Goal: Information Seeking & Learning: Learn about a topic

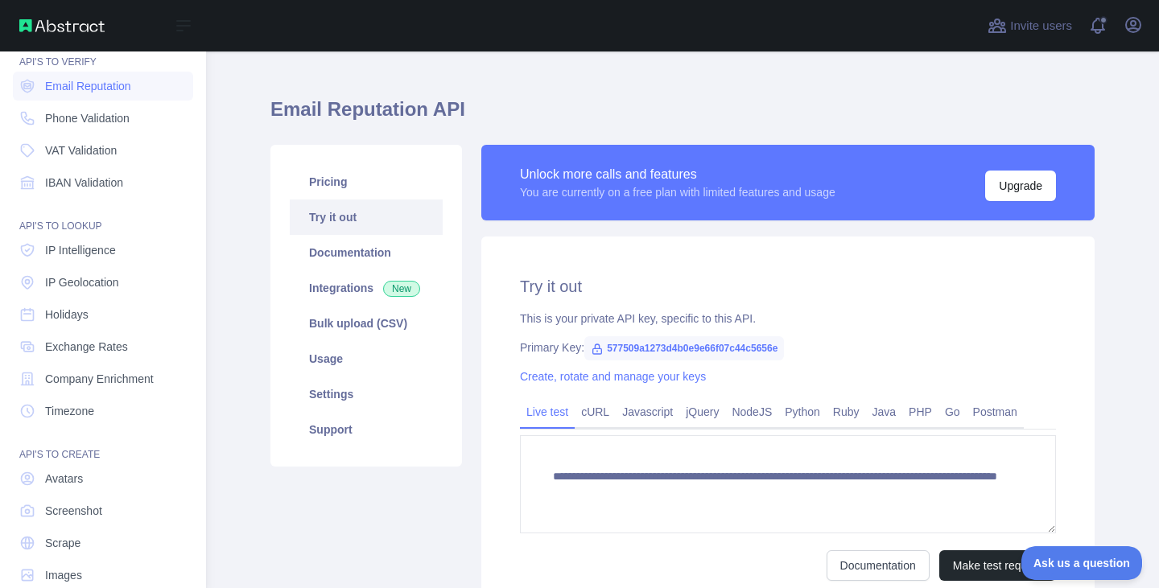
scroll to position [70, 0]
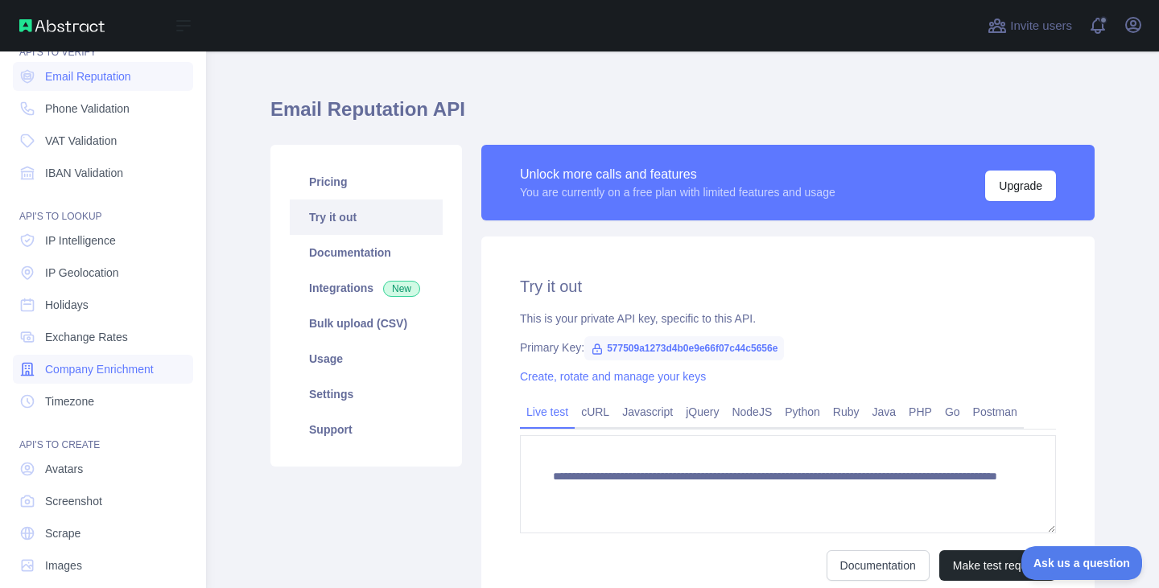
click at [81, 364] on span "Company Enrichment" at bounding box center [99, 369] width 109 height 16
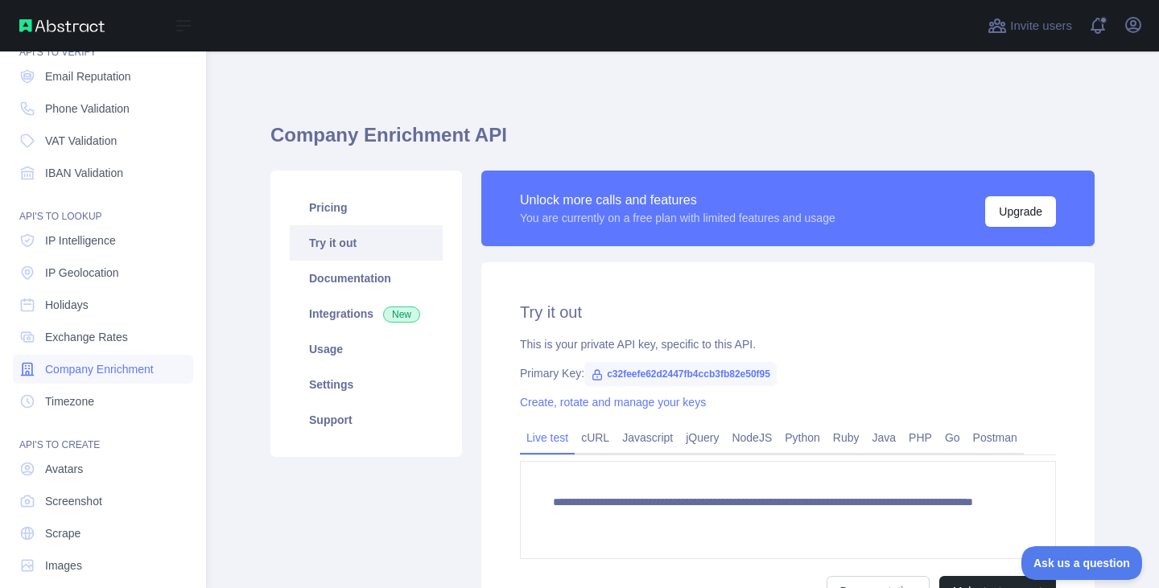
scroll to position [88, 0]
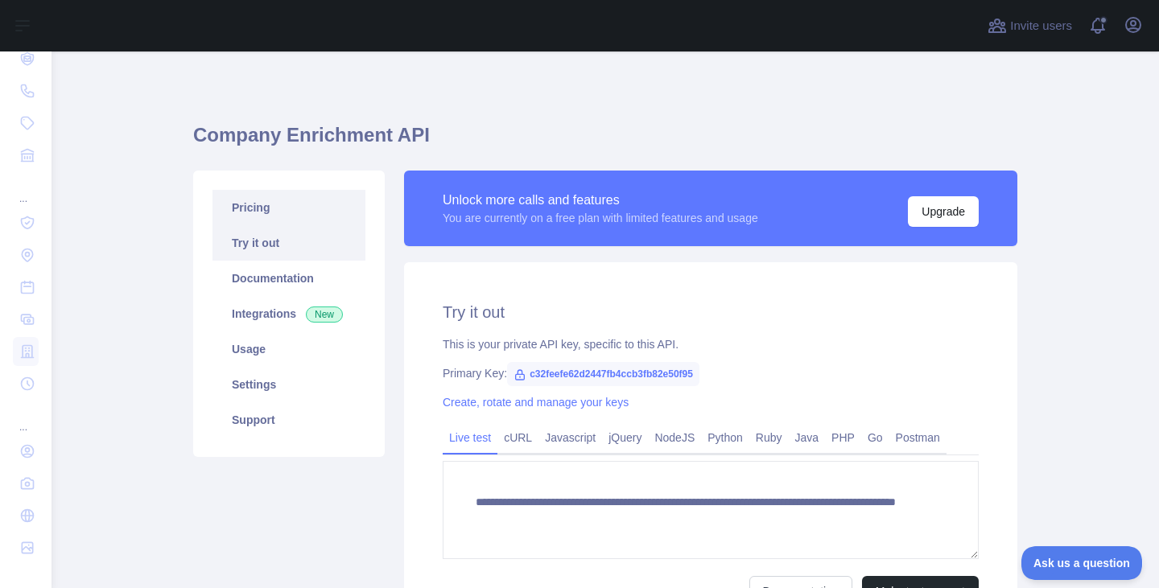
click at [335, 208] on link "Pricing" at bounding box center [288, 207] width 153 height 35
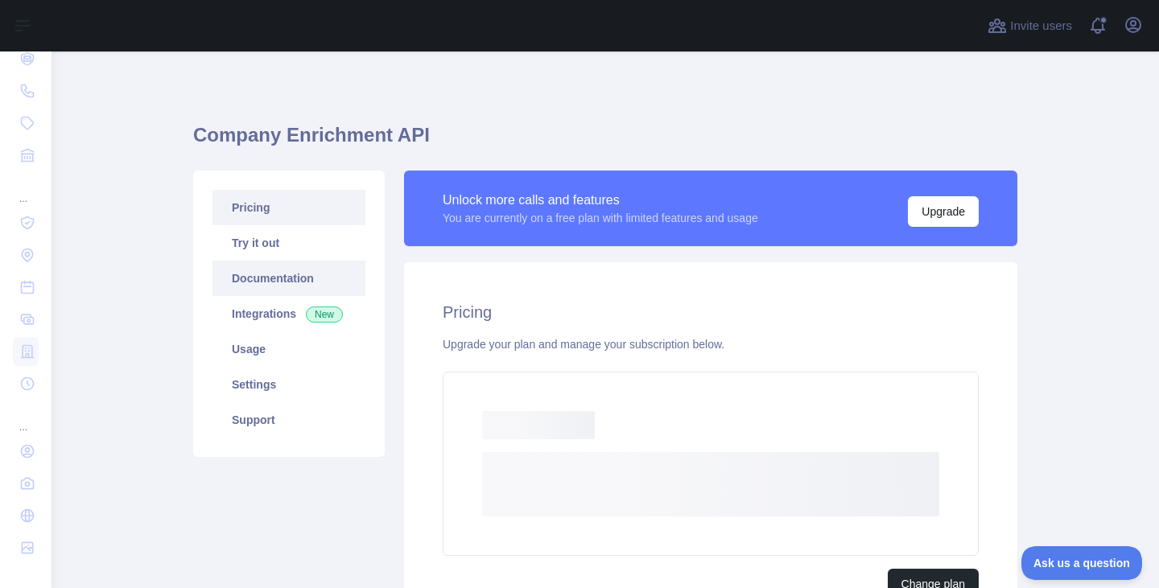
click at [323, 270] on link "Documentation" at bounding box center [288, 278] width 153 height 35
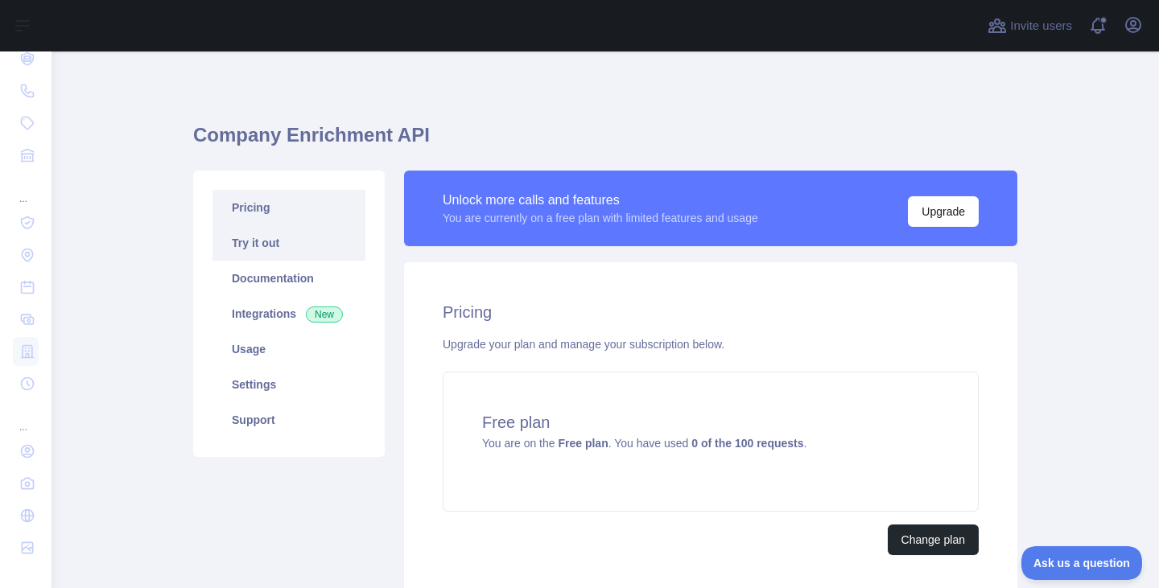
click at [248, 255] on link "Try it out" at bounding box center [288, 242] width 153 height 35
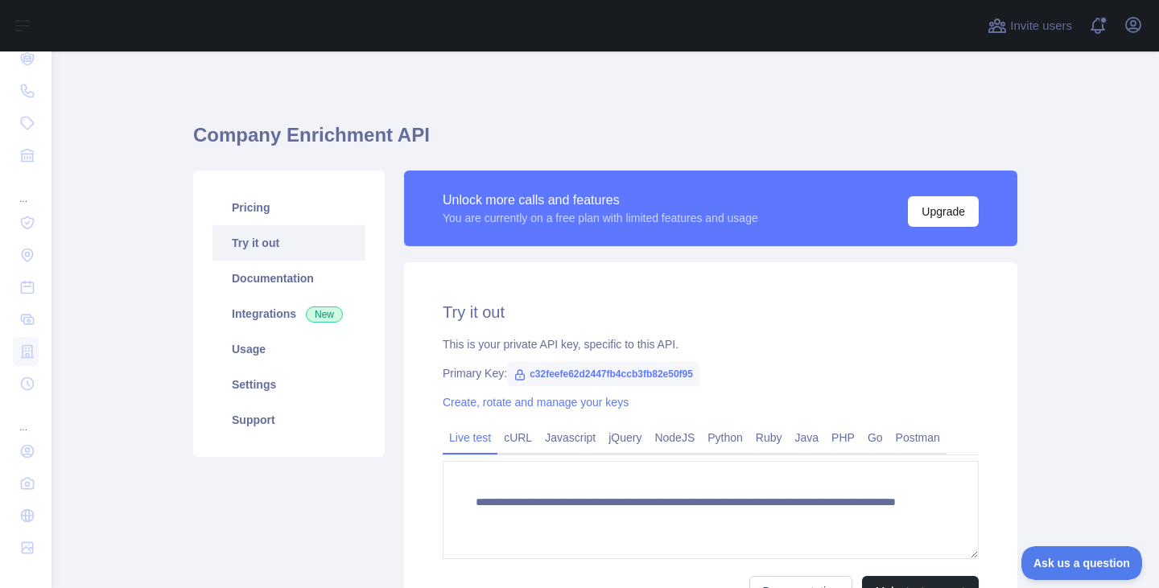
scroll to position [176, 0]
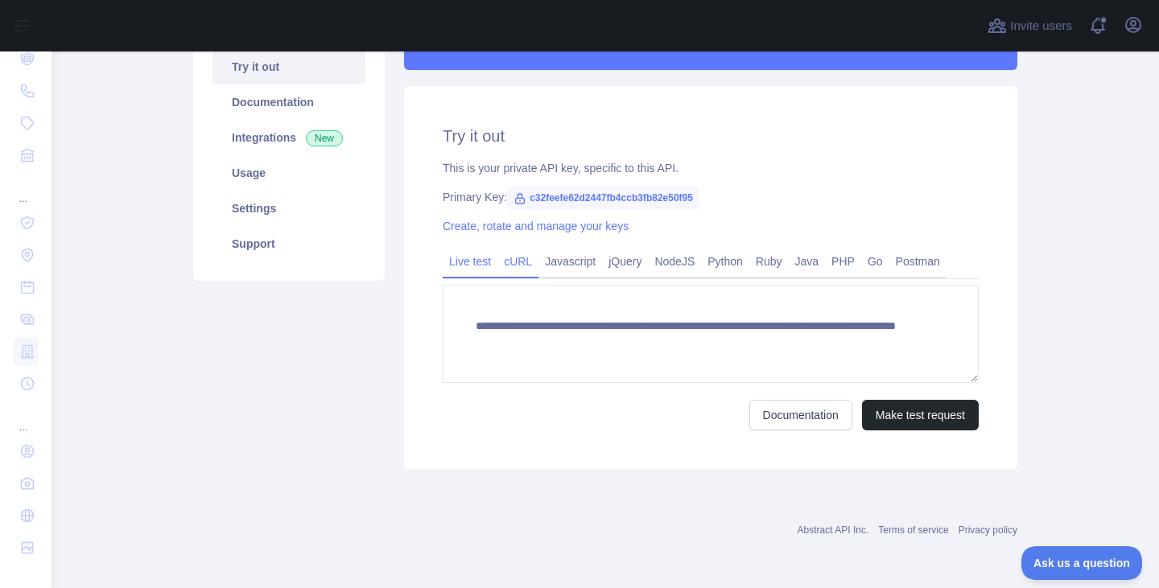
click at [533, 268] on link "cURL" at bounding box center [517, 262] width 41 height 26
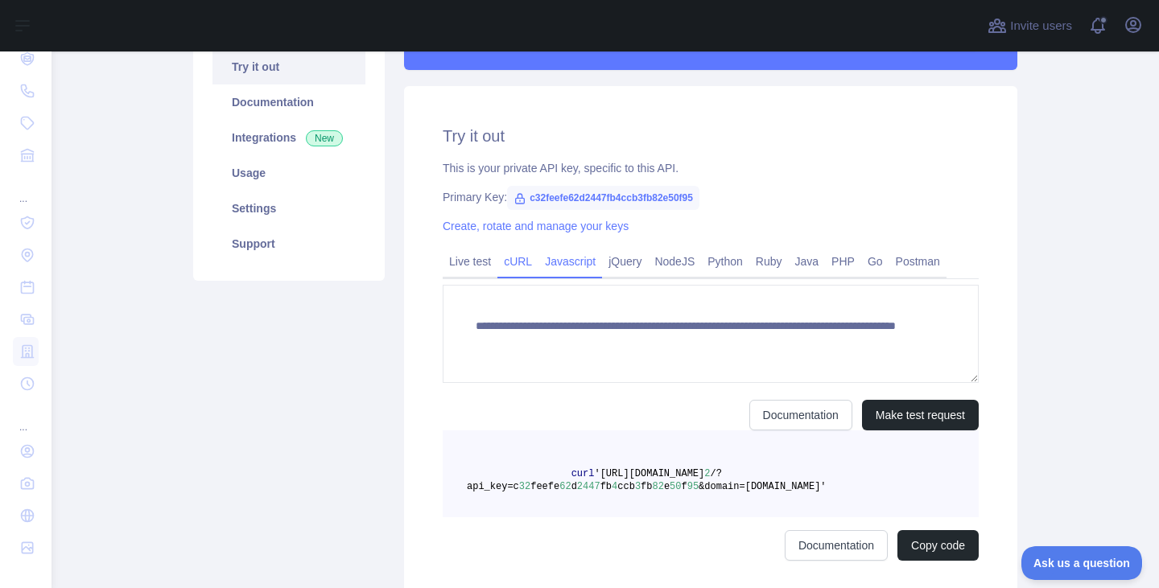
scroll to position [161, 0]
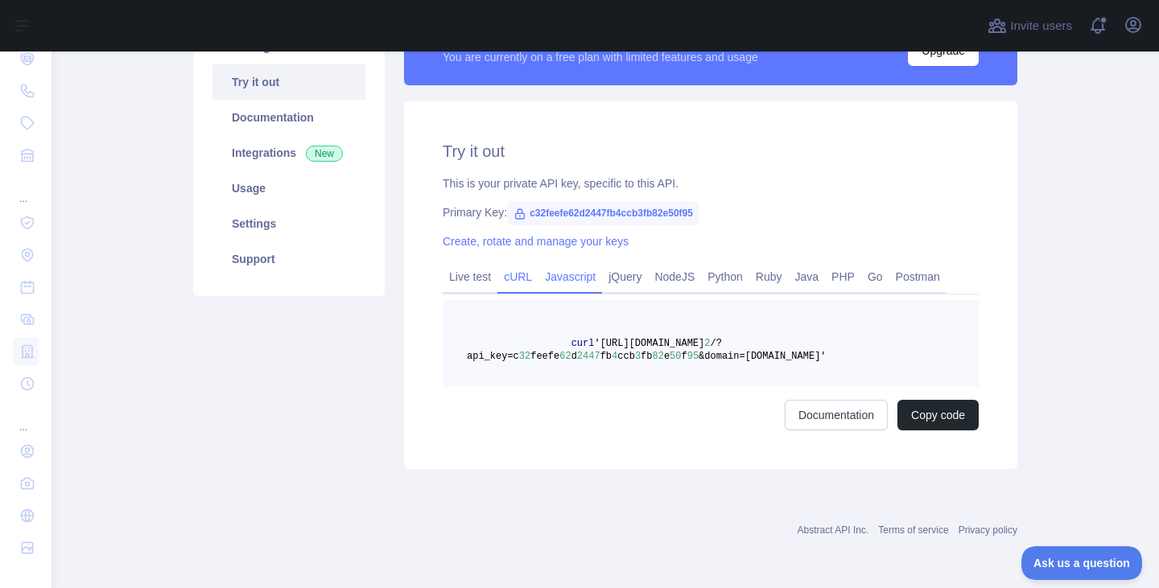
click at [565, 268] on link "Javascript" at bounding box center [570, 277] width 64 height 26
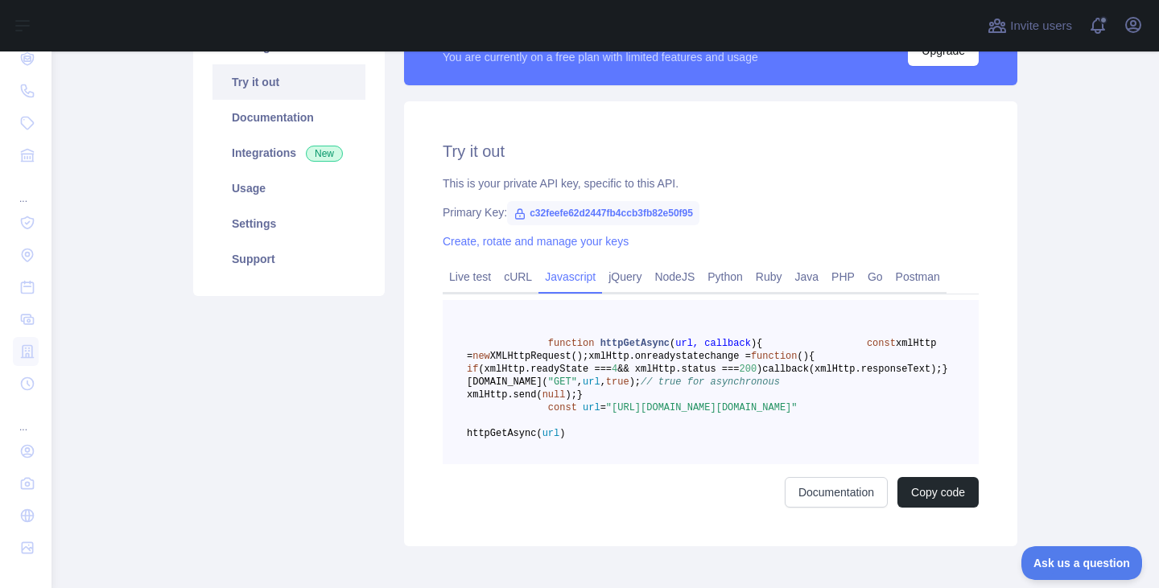
click at [612, 375] on span "(xmlHttp.readyState ===" at bounding box center [545, 369] width 134 height 11
click at [470, 280] on link "Live test" at bounding box center [470, 277] width 55 height 26
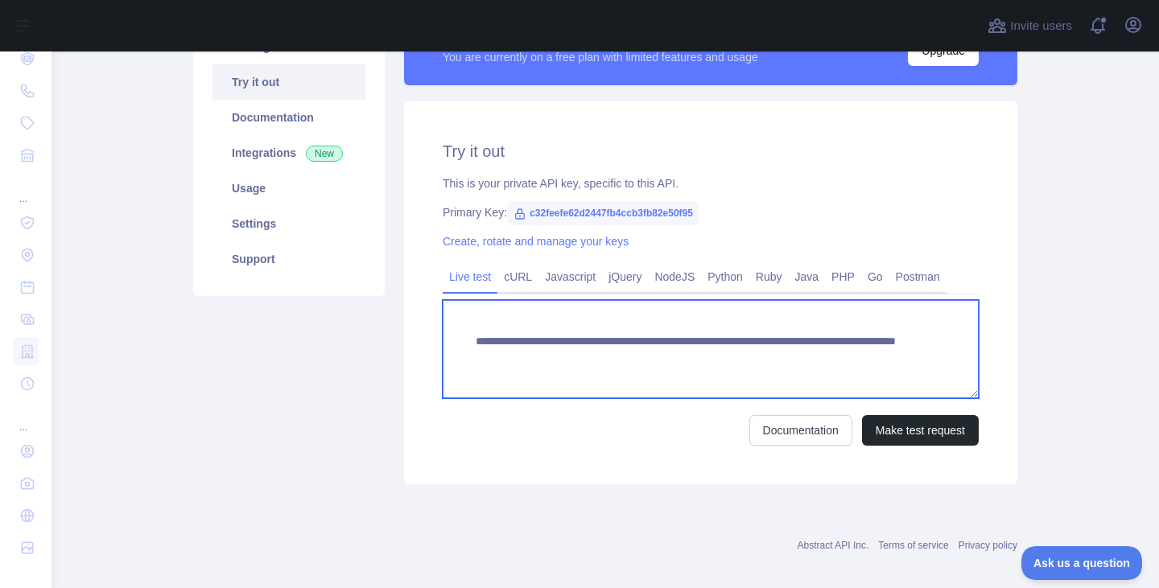
drag, startPoint x: 842, startPoint y: 359, endPoint x: 772, endPoint y: 351, distance: 69.7
click at [772, 351] on textarea "**********" at bounding box center [711, 349] width 536 height 98
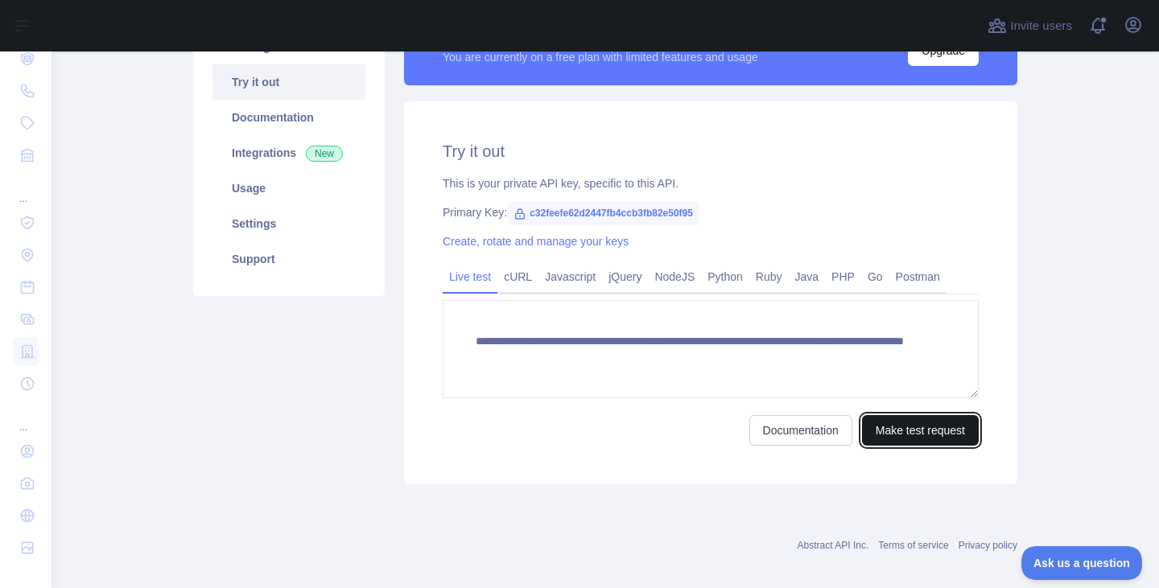
click at [906, 435] on button "Make test request" at bounding box center [920, 430] width 117 height 31
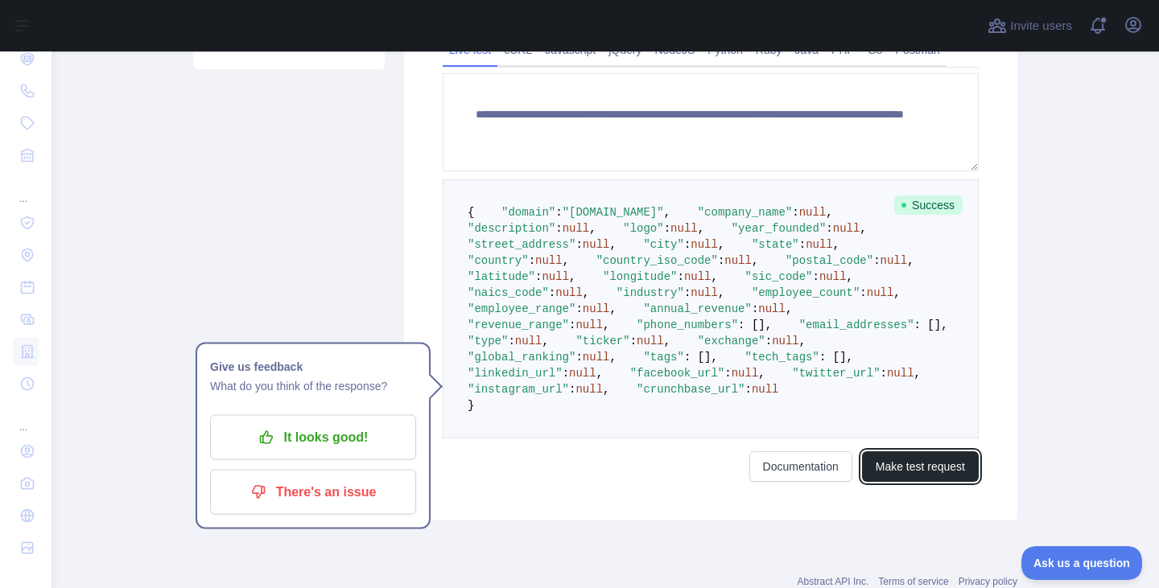
scroll to position [382, 0]
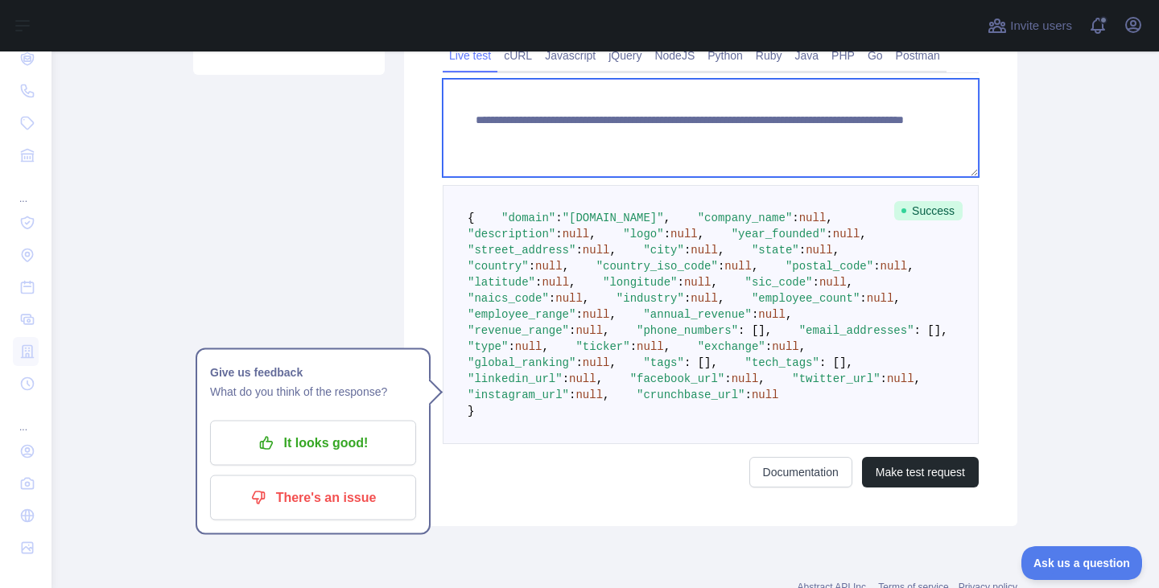
click at [862, 134] on textarea "**********" at bounding box center [711, 128] width 536 height 98
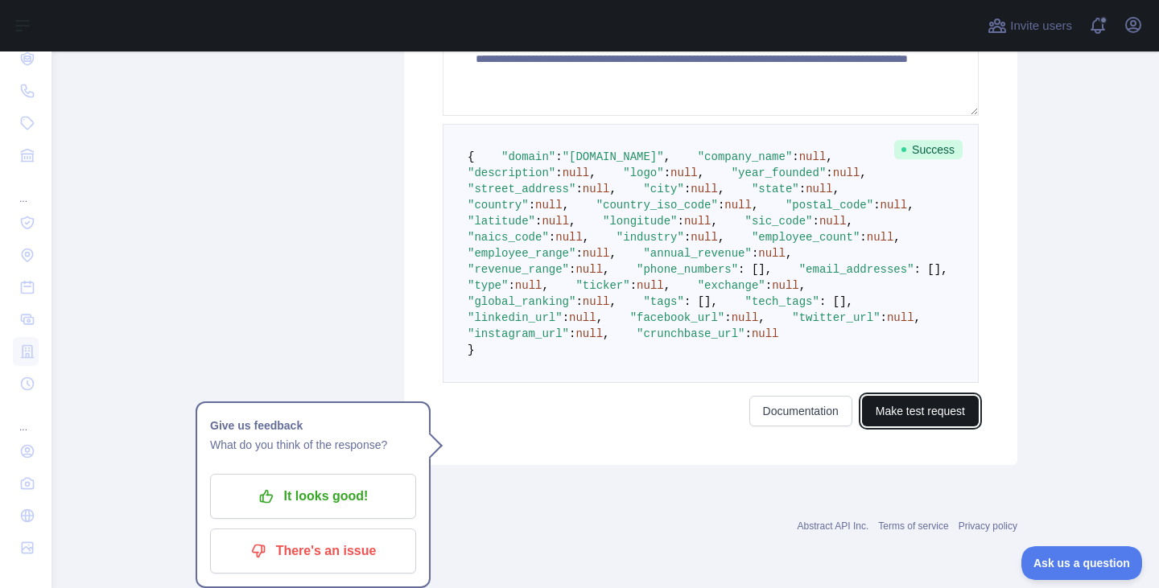
click at [950, 424] on button "Make test request" at bounding box center [920, 411] width 117 height 31
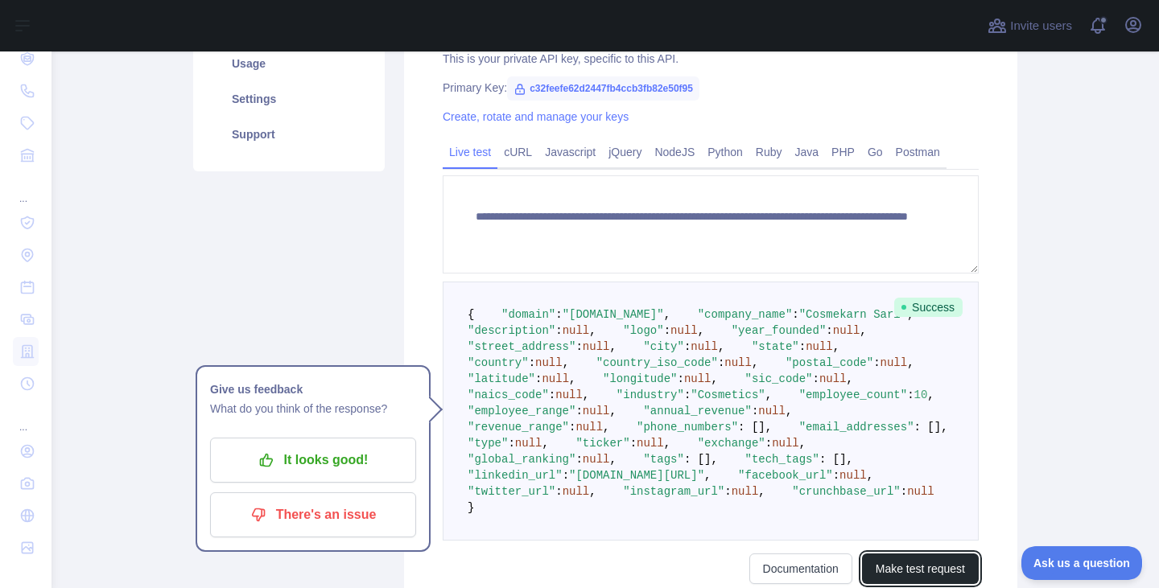
scroll to position [249, 0]
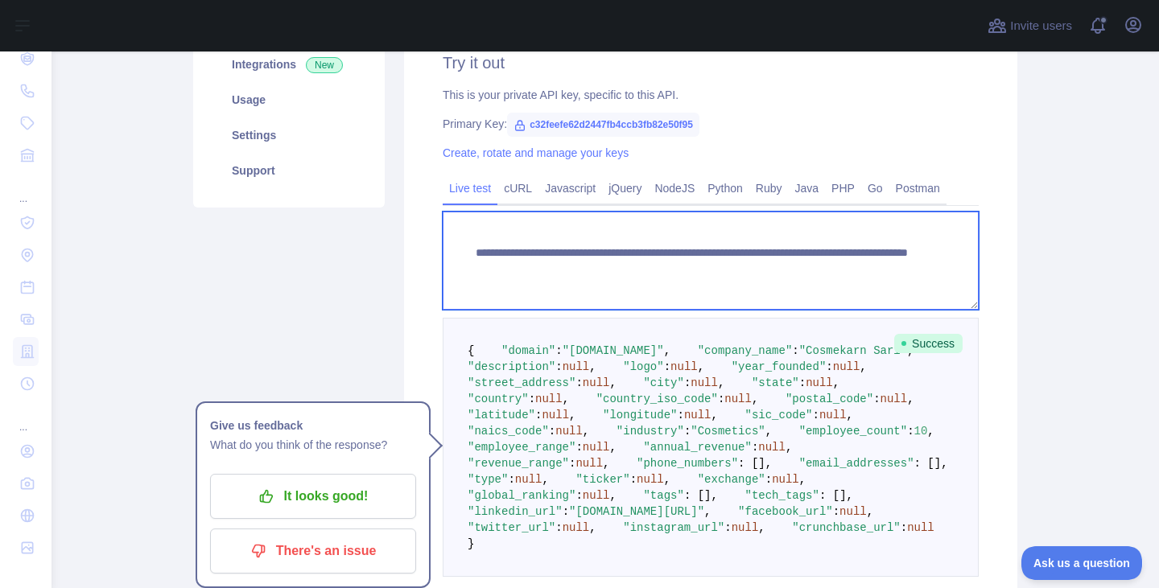
click at [879, 271] on textarea "**********" at bounding box center [711, 261] width 536 height 98
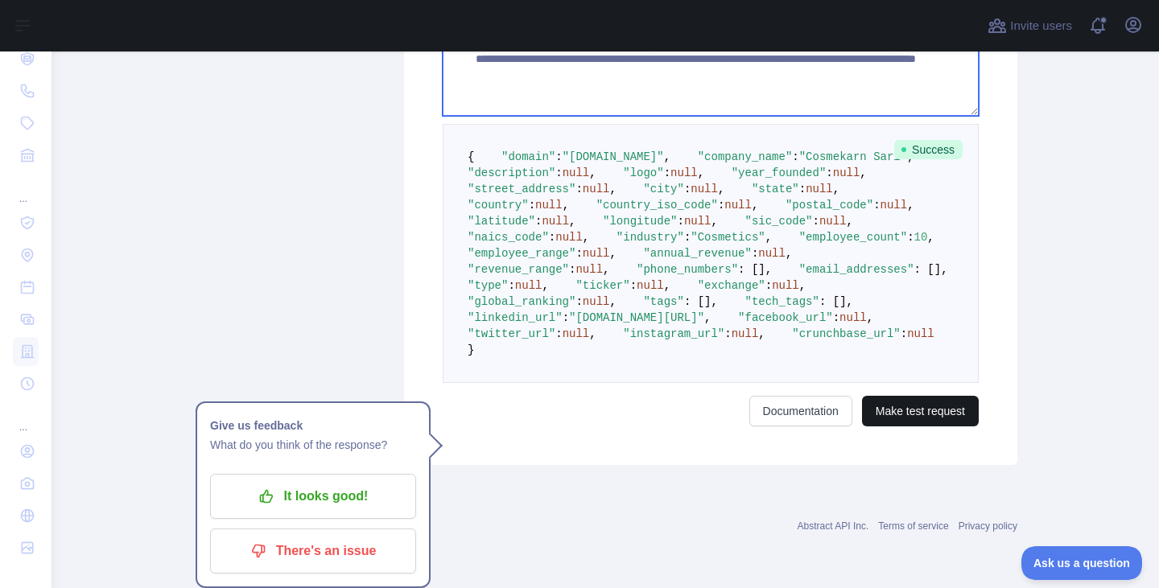
type textarea "**********"
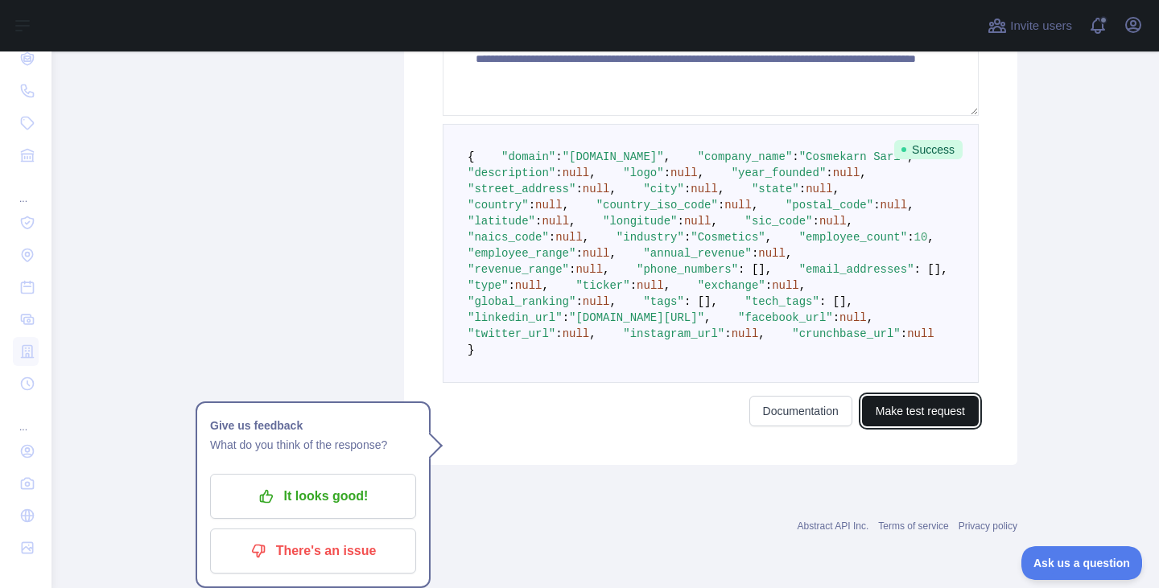
click at [904, 417] on button "Make test request" at bounding box center [920, 411] width 117 height 31
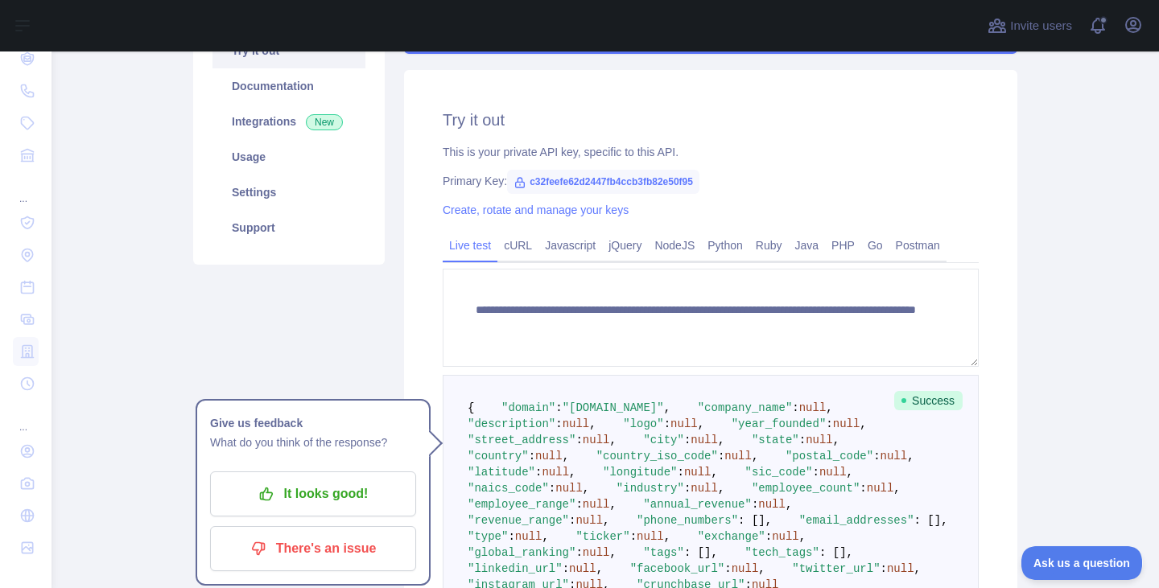
scroll to position [190, 0]
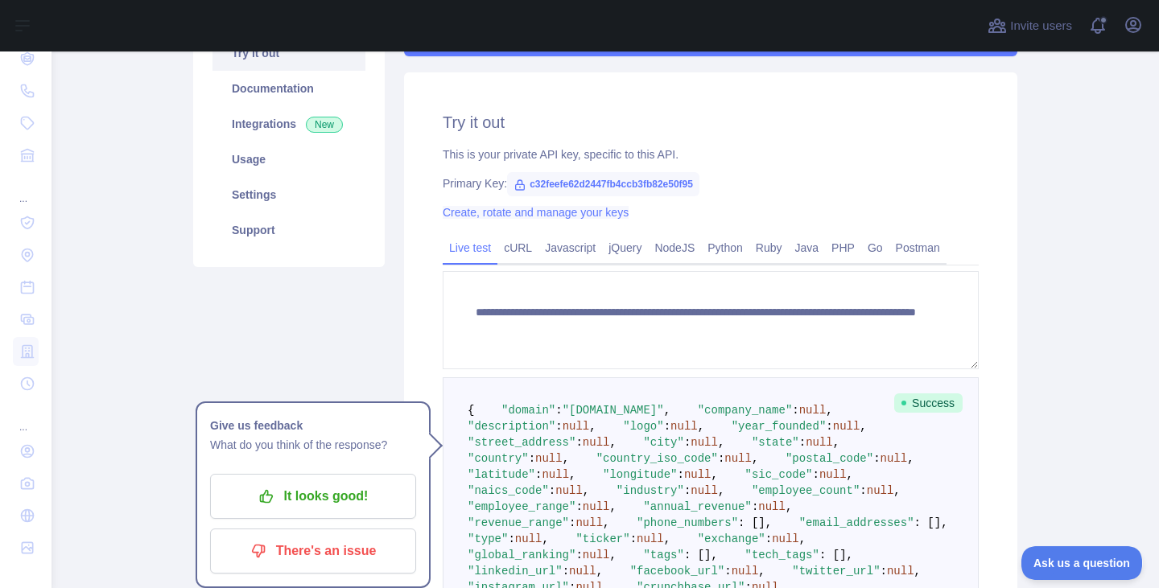
click at [610, 212] on link "Create, rotate and manage your keys" at bounding box center [536, 212] width 186 height 13
